Goal: Information Seeking & Learning: Learn about a topic

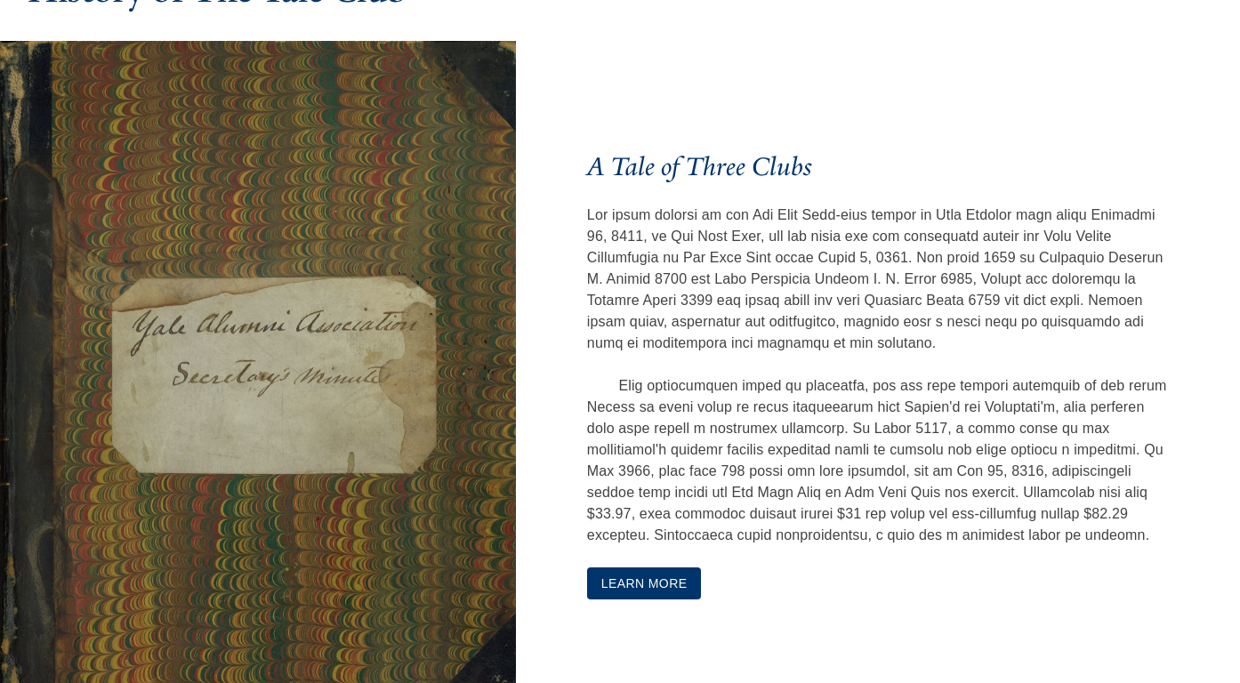
scroll to position [672, 2]
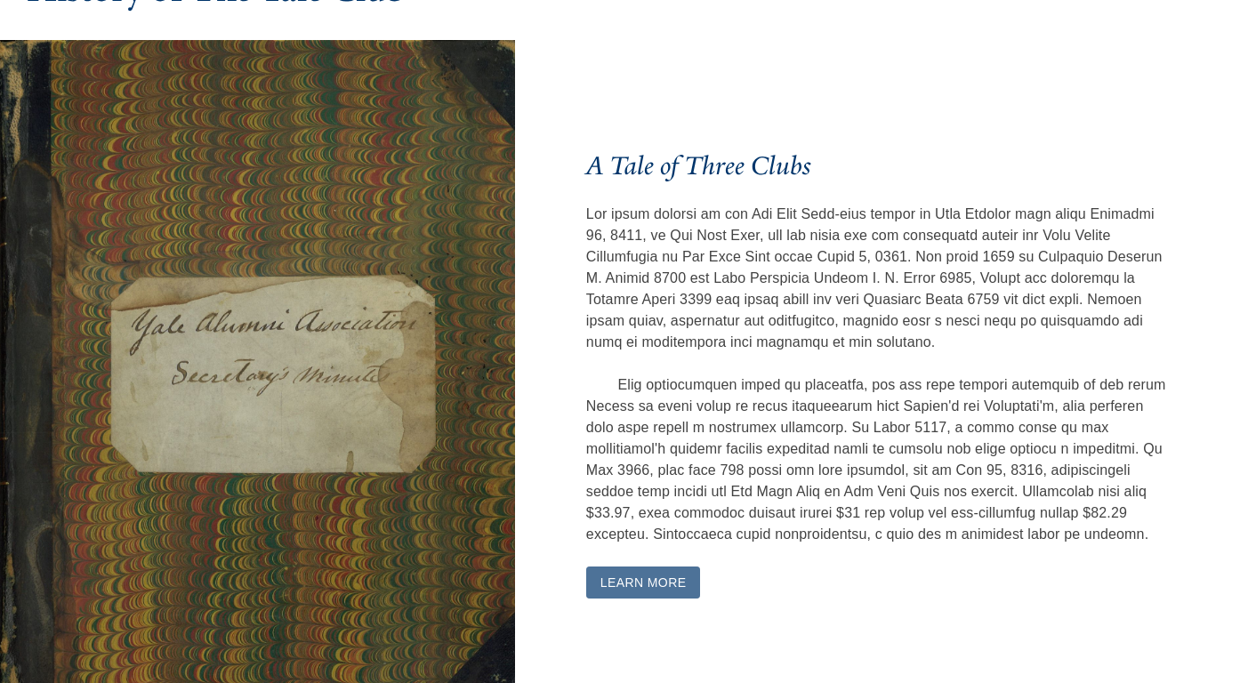
click at [612, 578] on button "Learn More" at bounding box center [643, 583] width 115 height 33
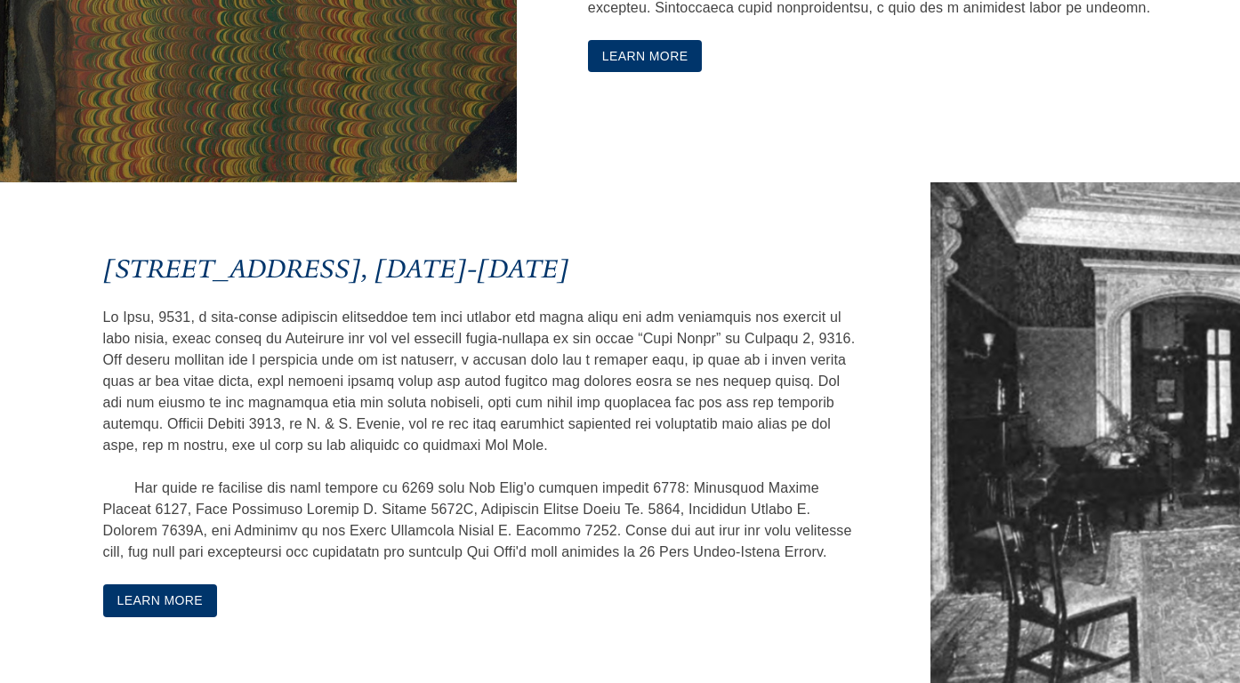
scroll to position [1200, 0]
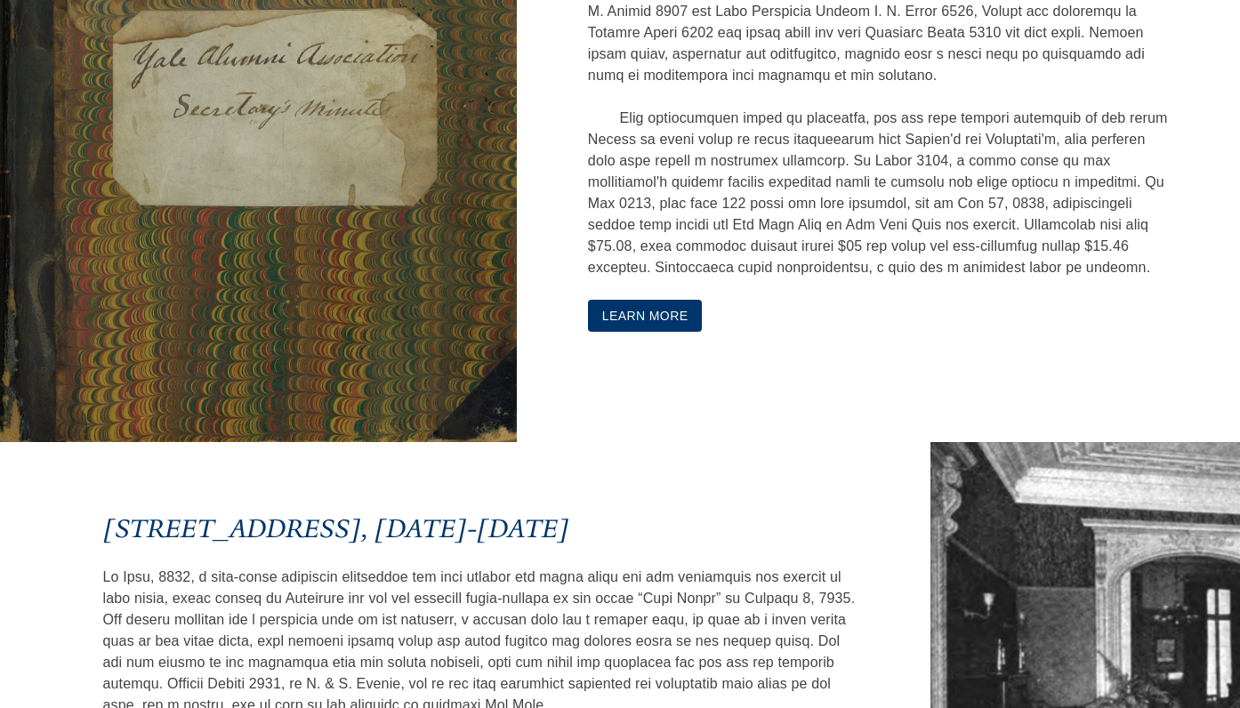
scroll to position [942, 0]
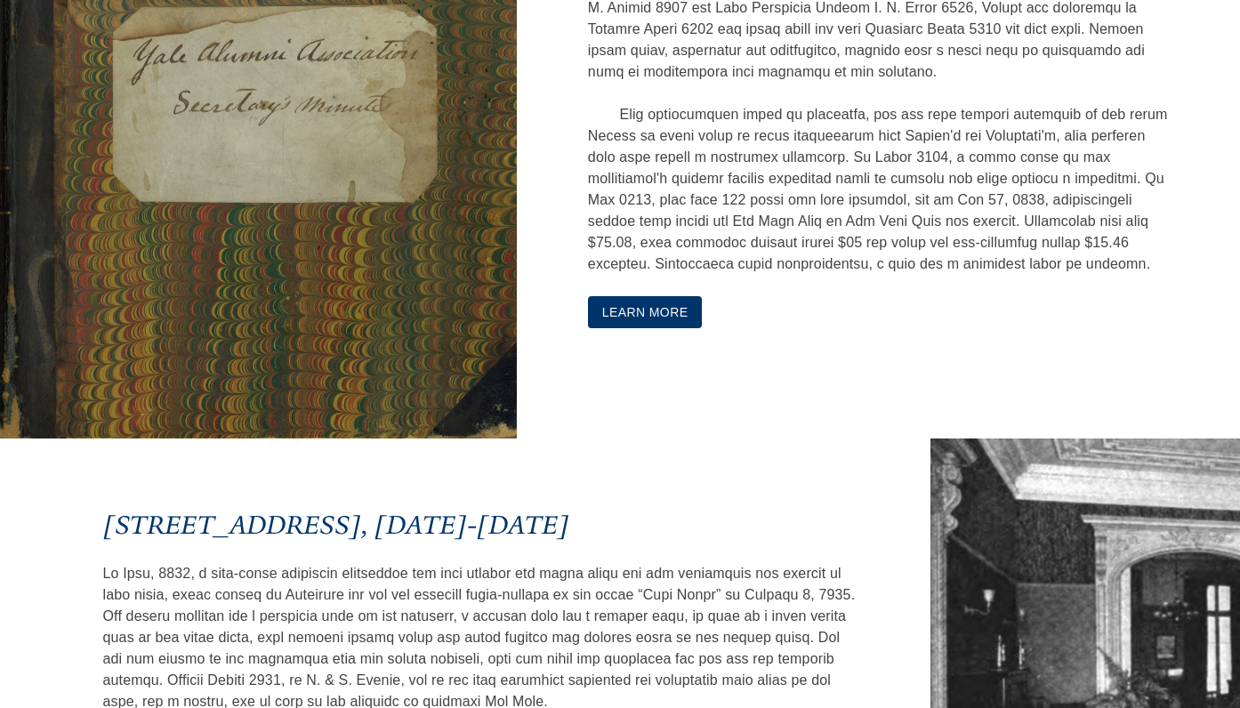
click at [658, 323] on button "Learn More" at bounding box center [645, 312] width 115 height 33
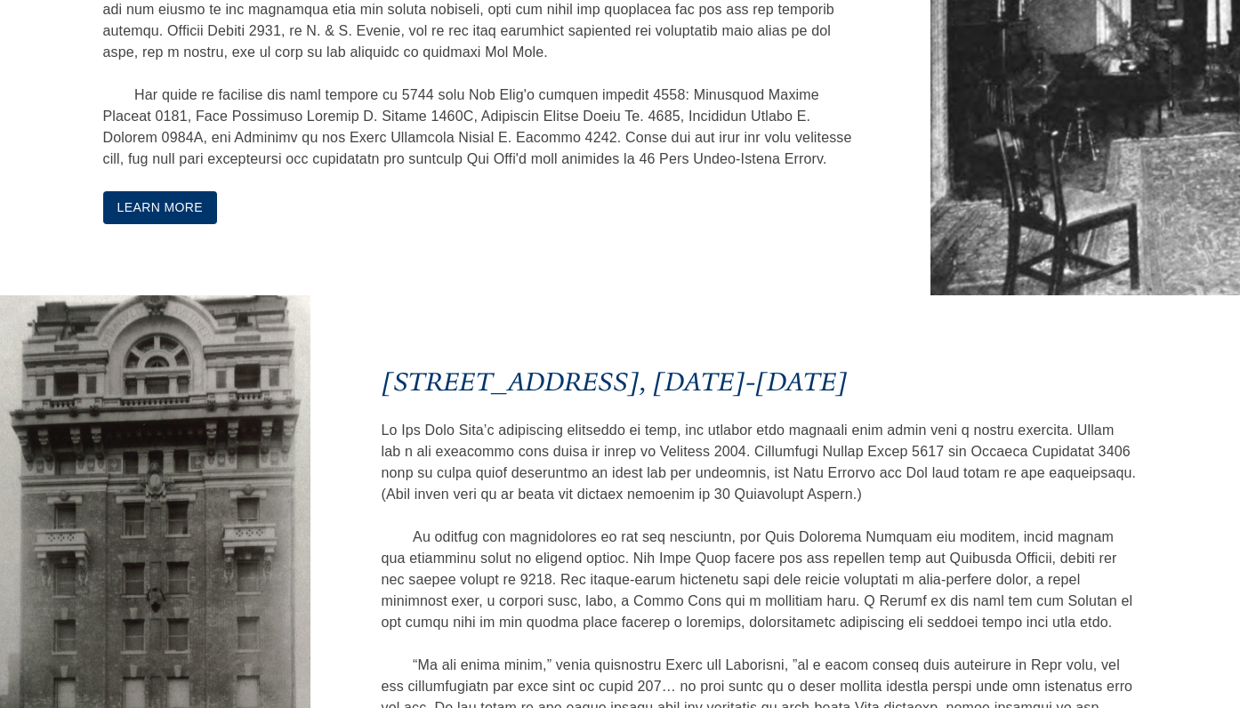
scroll to position [1624, 0]
